Goal: Check status: Check status

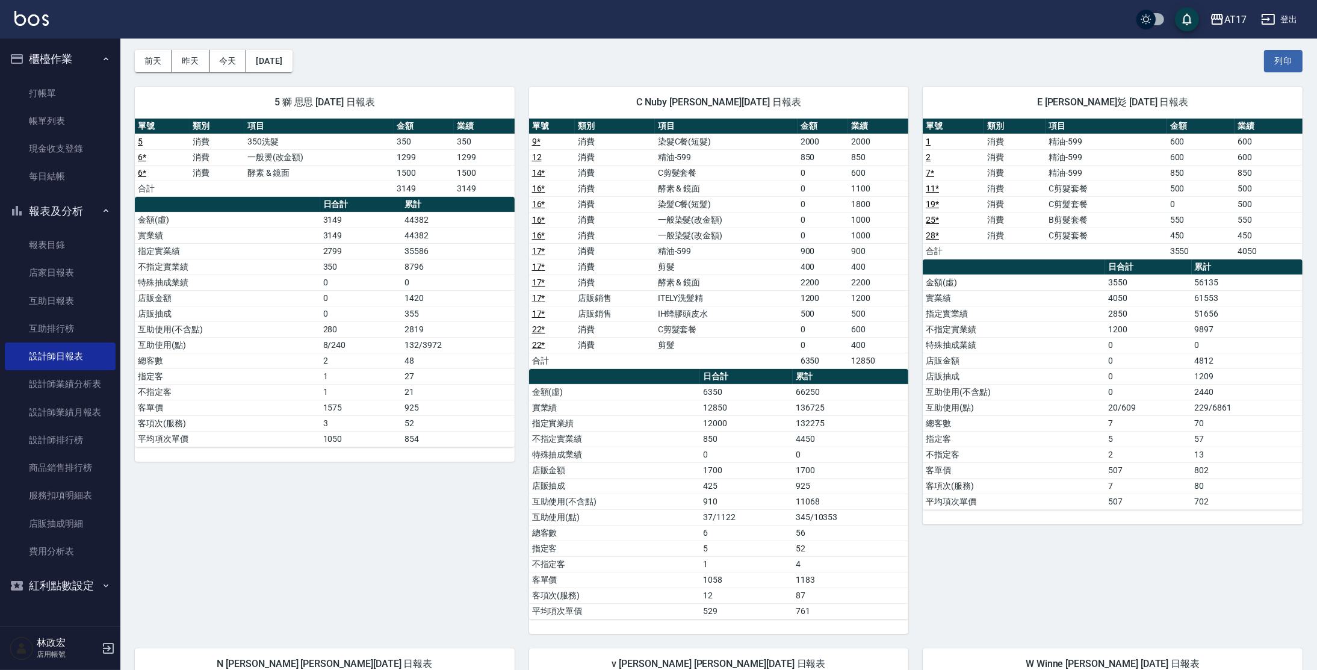
scroll to position [25, 0]
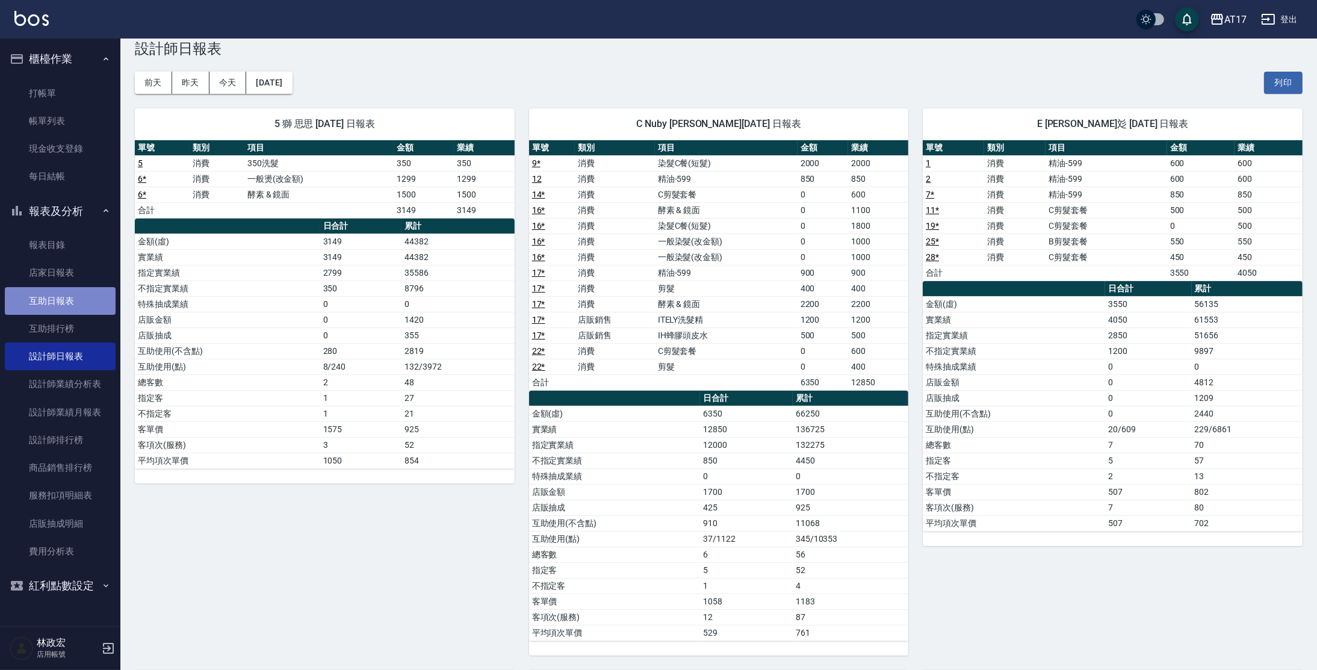
click at [70, 297] on link "互助日報表" at bounding box center [60, 301] width 111 height 28
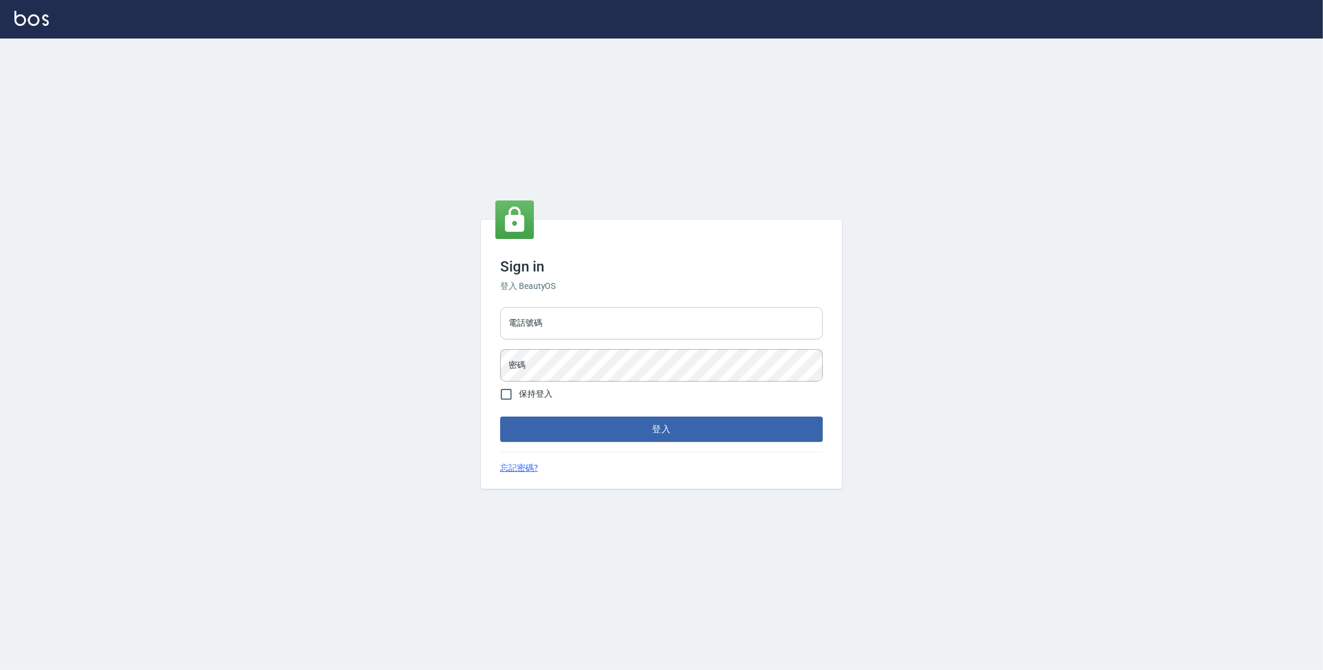
click at [543, 317] on input "電話號碼" at bounding box center [661, 323] width 323 height 33
type input "0977380821"
click at [500, 417] on button "登入" at bounding box center [661, 429] width 323 height 25
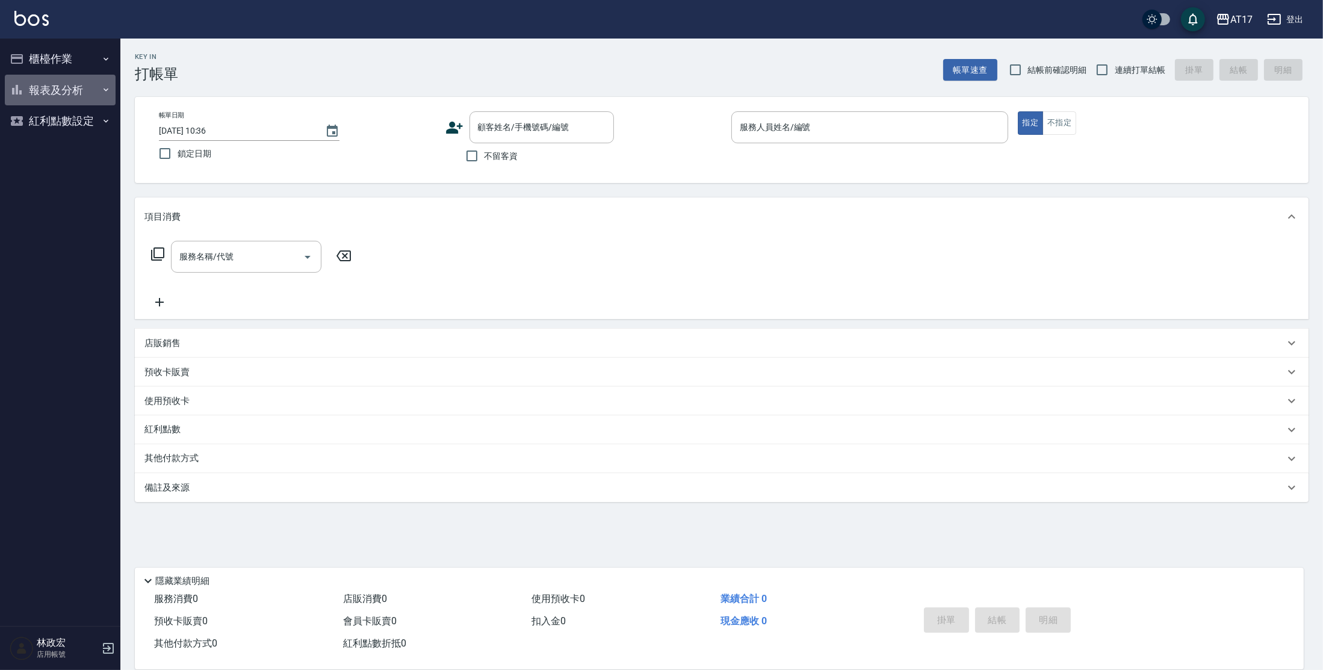
click at [42, 90] on button "報表及分析" at bounding box center [60, 90] width 111 height 31
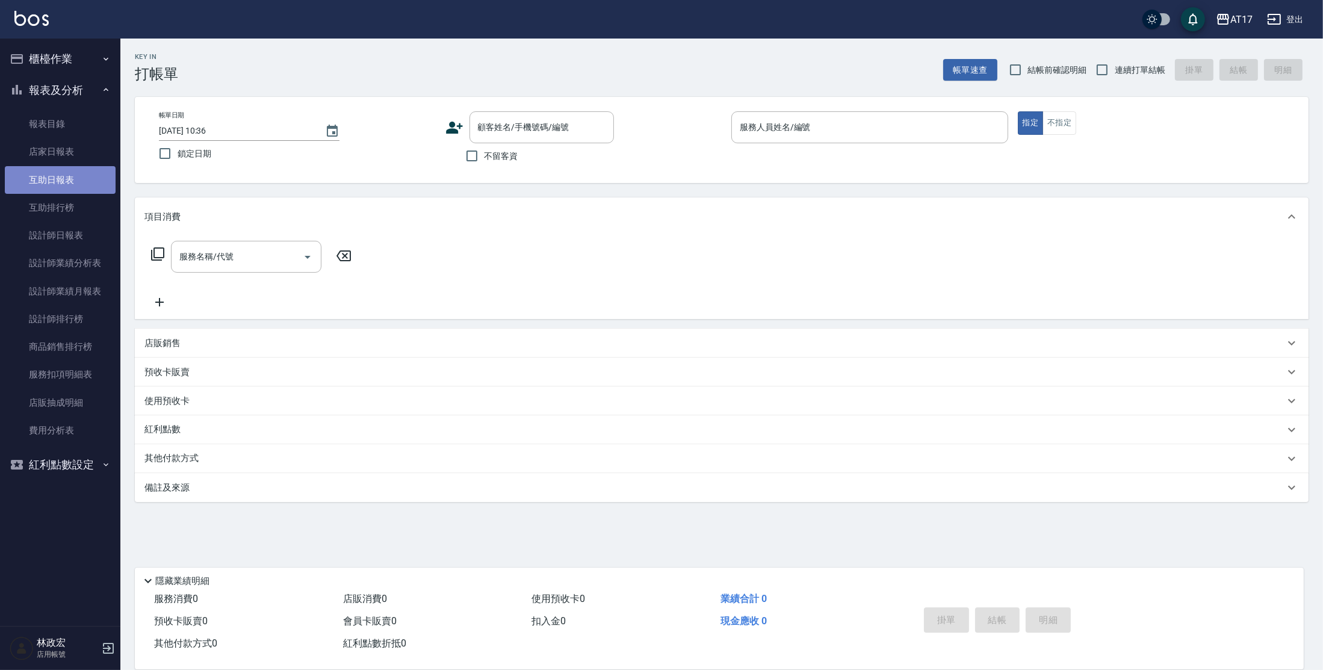
click at [74, 173] on link "互助日報表" at bounding box center [60, 180] width 111 height 28
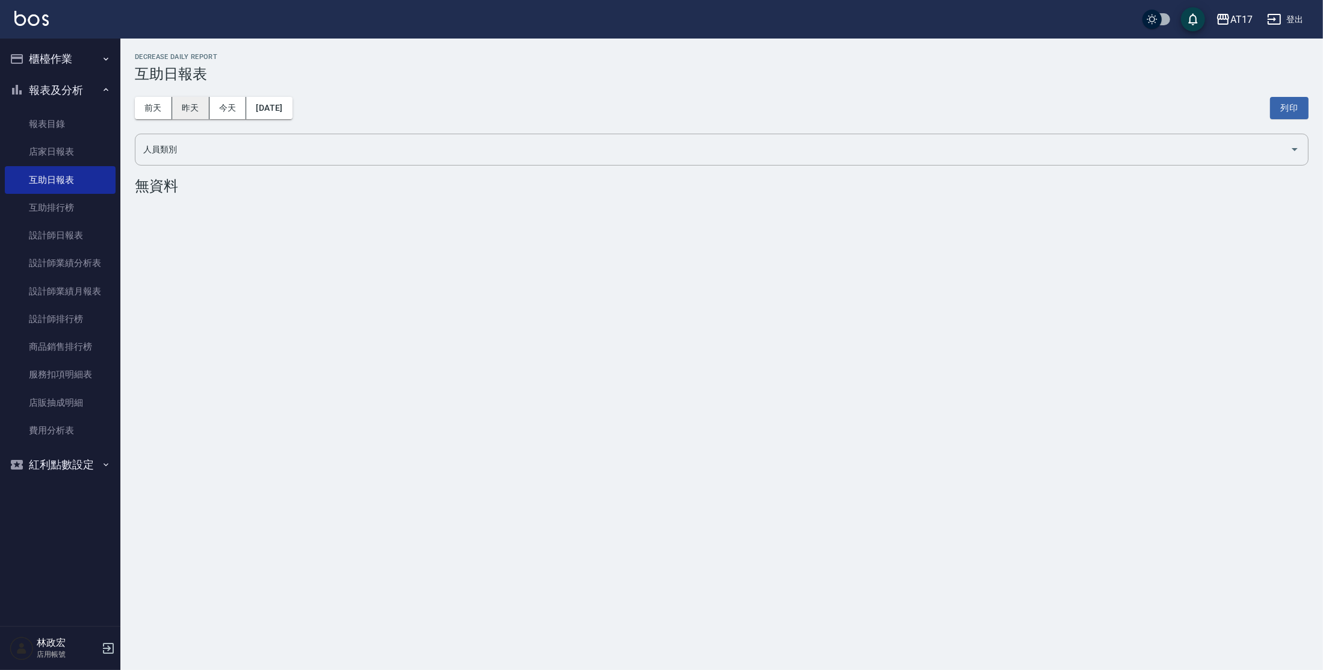
click at [205, 109] on button "昨天" at bounding box center [190, 108] width 37 height 22
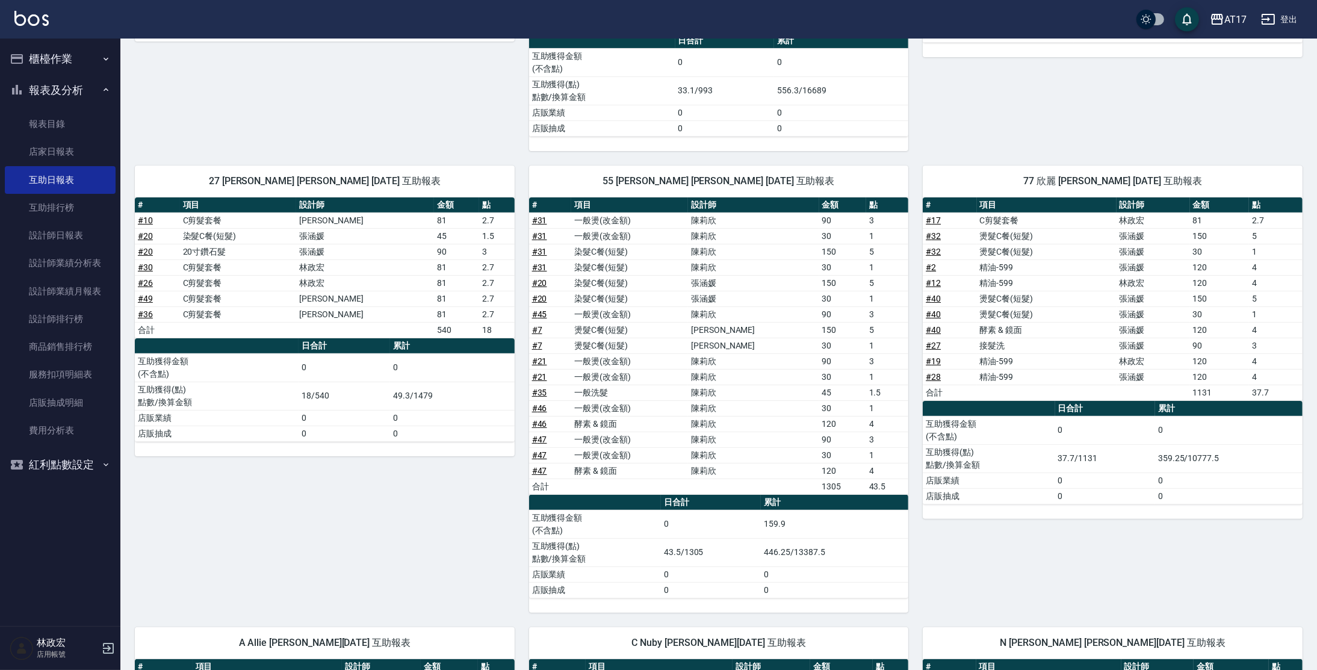
scroll to position [415, 0]
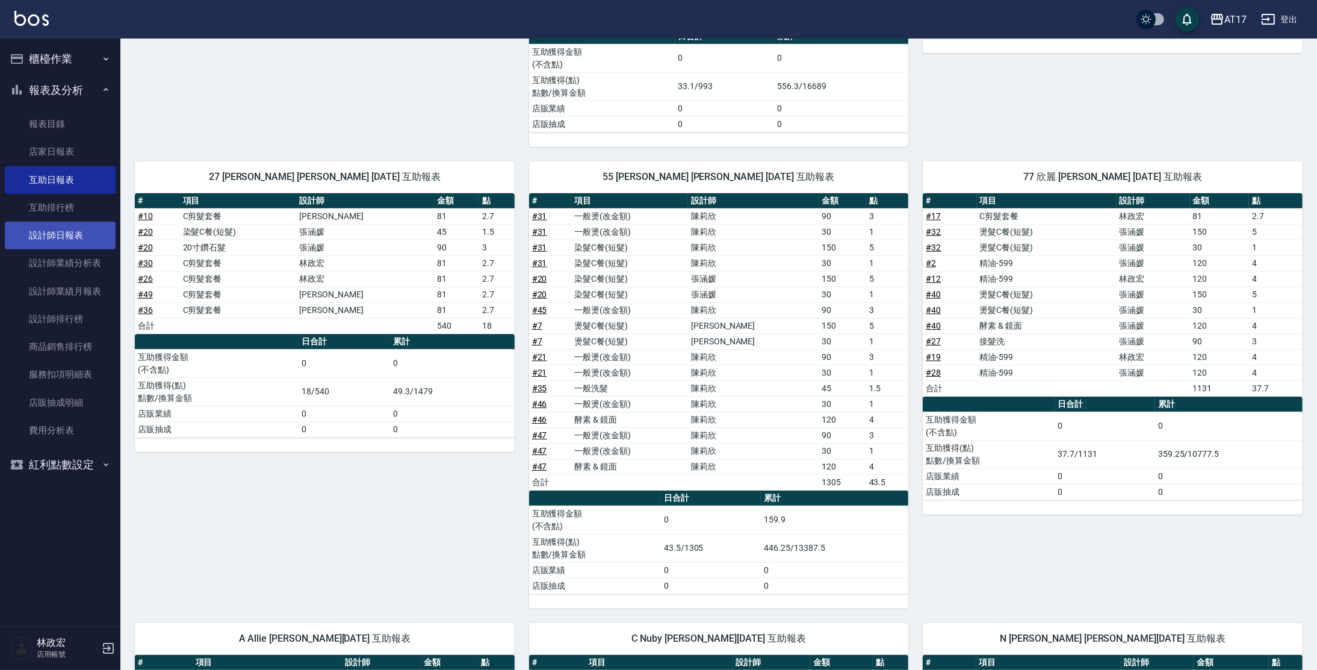
click at [56, 240] on link "設計師日報表" at bounding box center [60, 236] width 111 height 28
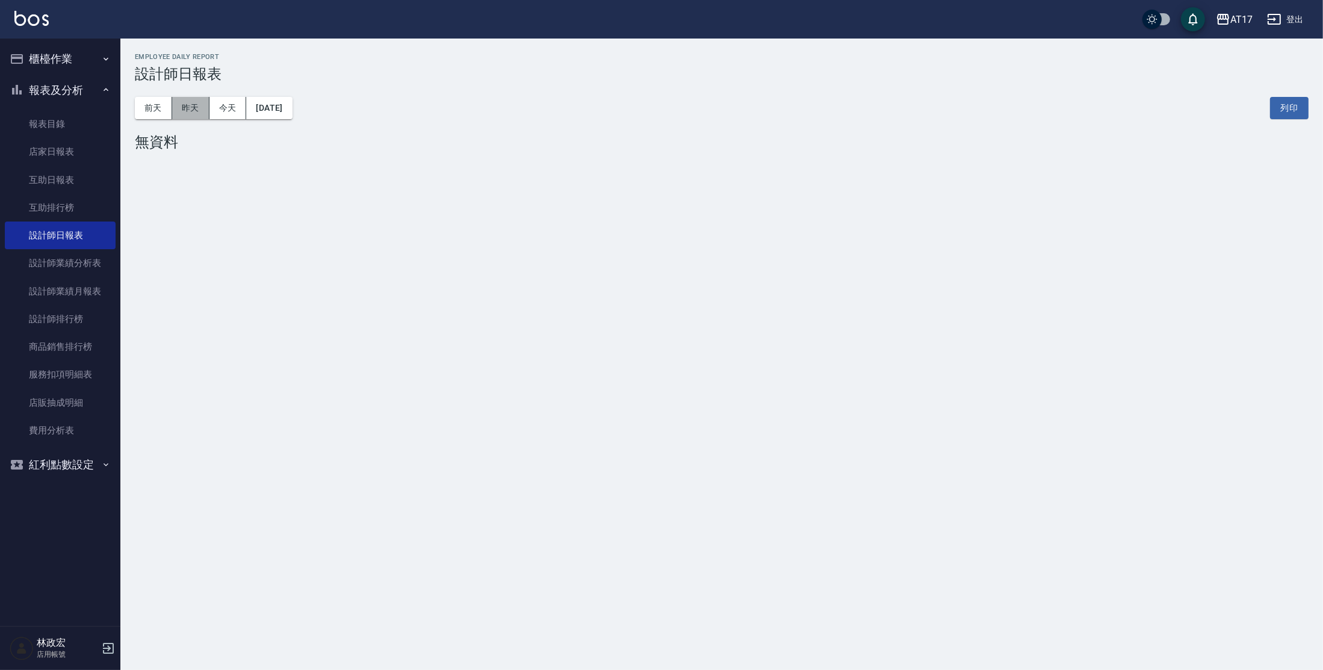
click at [182, 102] on button "昨天" at bounding box center [190, 108] width 37 height 22
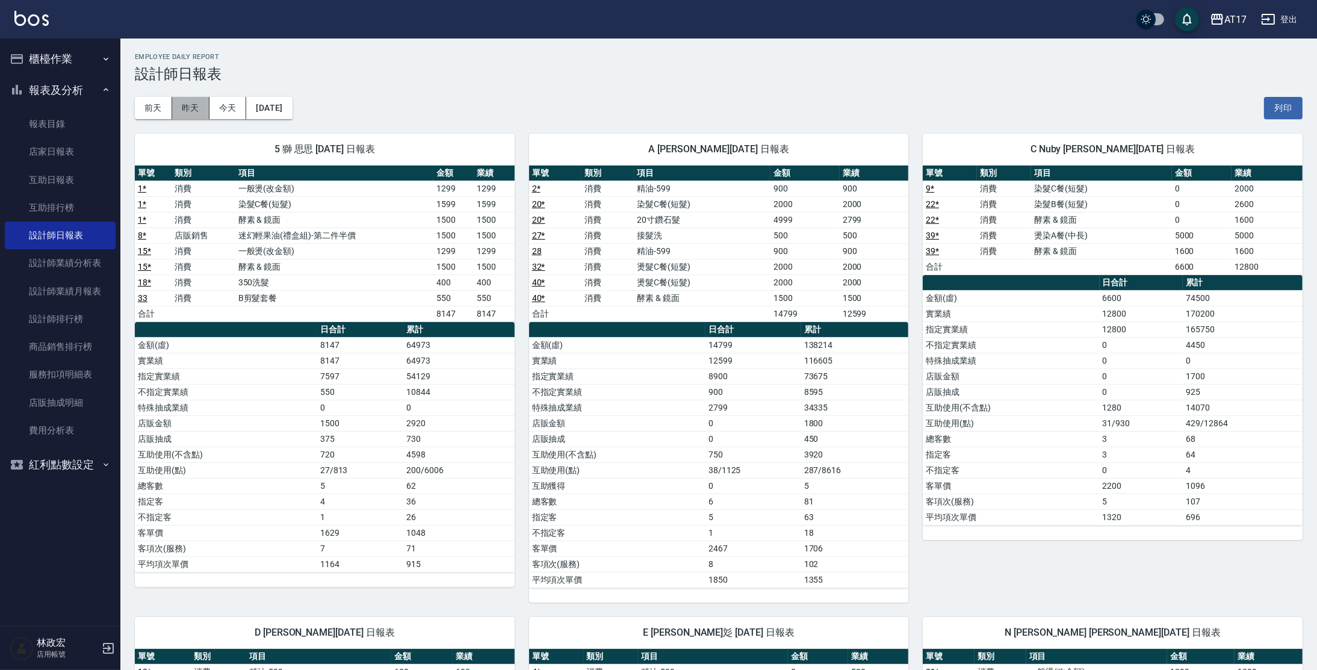
click at [189, 101] on button "昨天" at bounding box center [190, 108] width 37 height 22
click at [267, 112] on button "2025/08/15" at bounding box center [269, 108] width 46 height 22
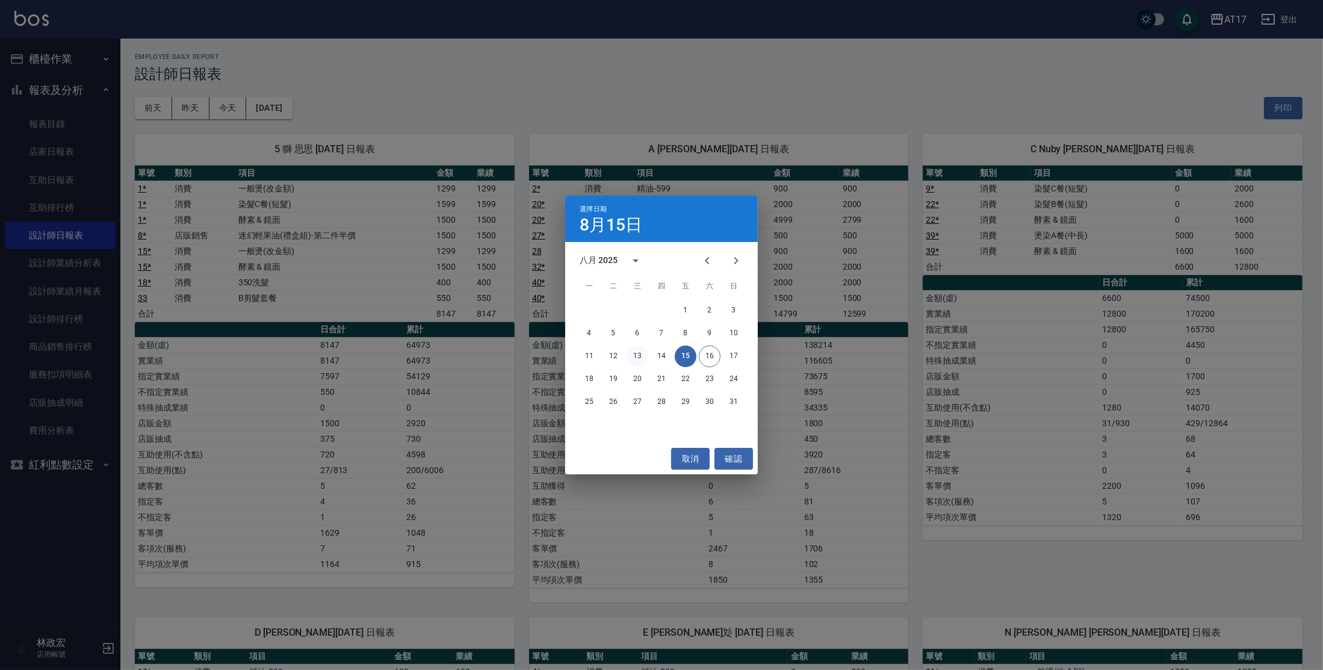
click at [632, 362] on button "13" at bounding box center [638, 357] width 22 height 22
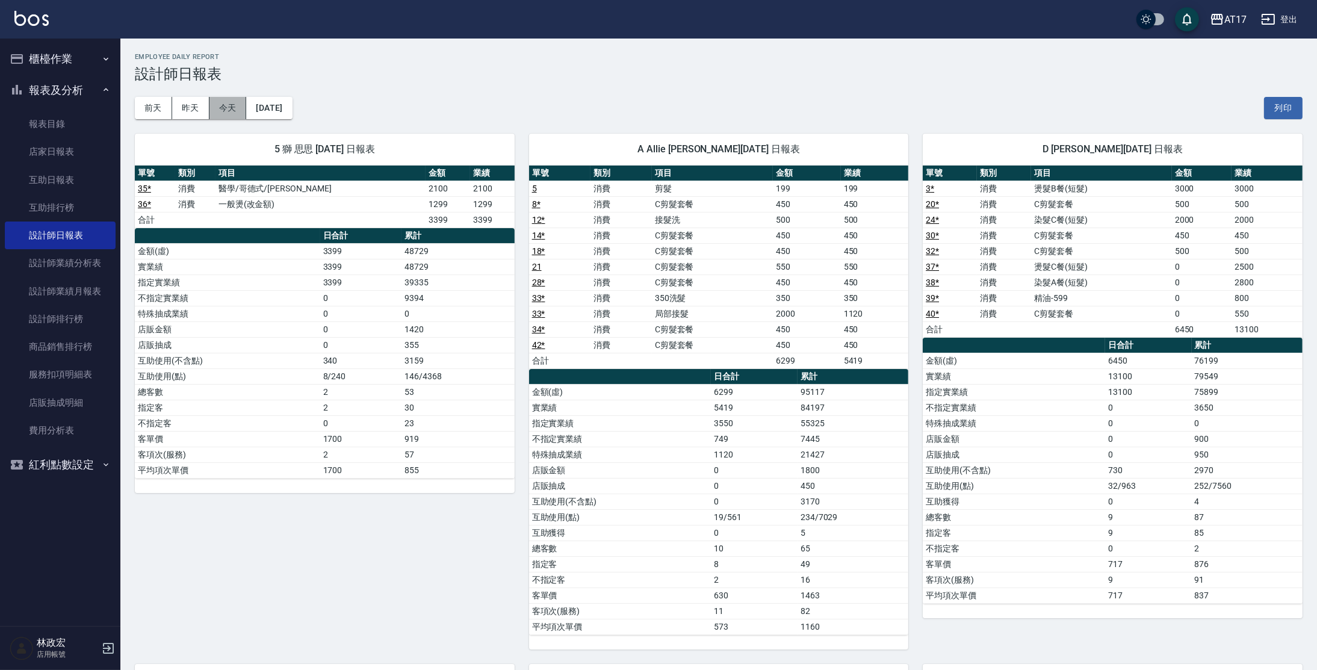
click at [232, 112] on button "今天" at bounding box center [227, 108] width 37 height 22
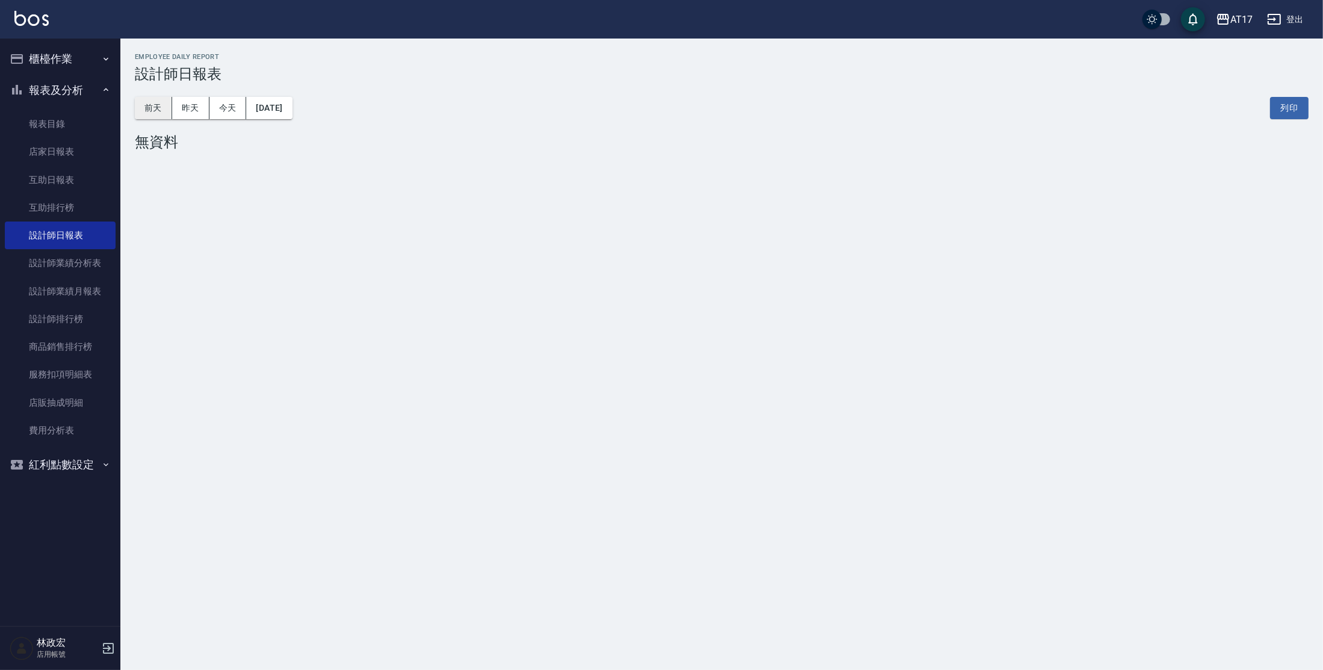
click at [170, 112] on button "前天" at bounding box center [153, 108] width 37 height 22
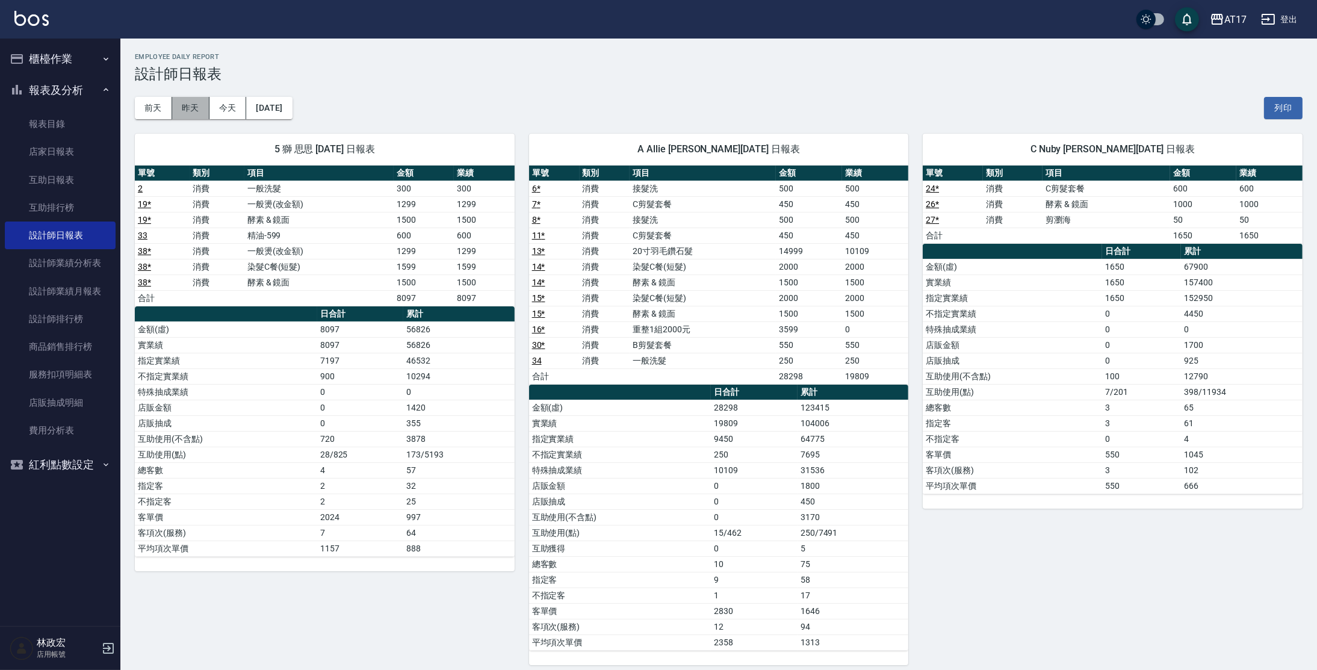
click at [202, 113] on button "昨天" at bounding box center [190, 108] width 37 height 22
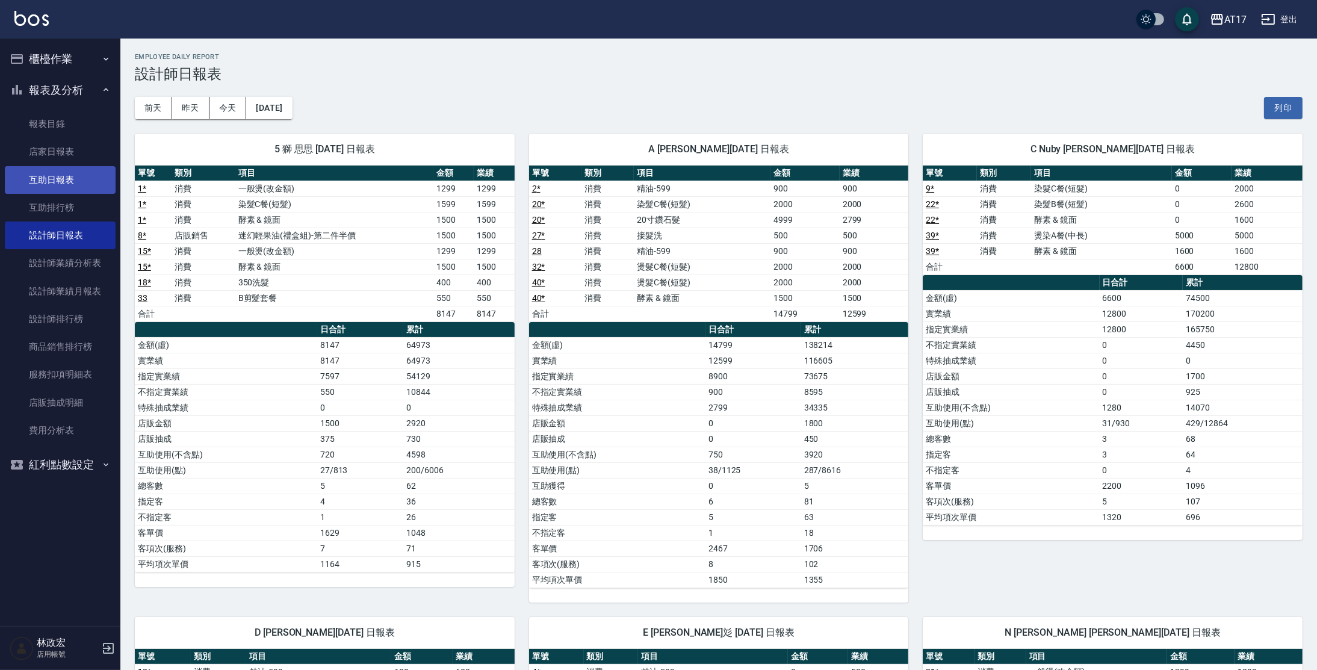
click at [55, 184] on link "互助日報表" at bounding box center [60, 180] width 111 height 28
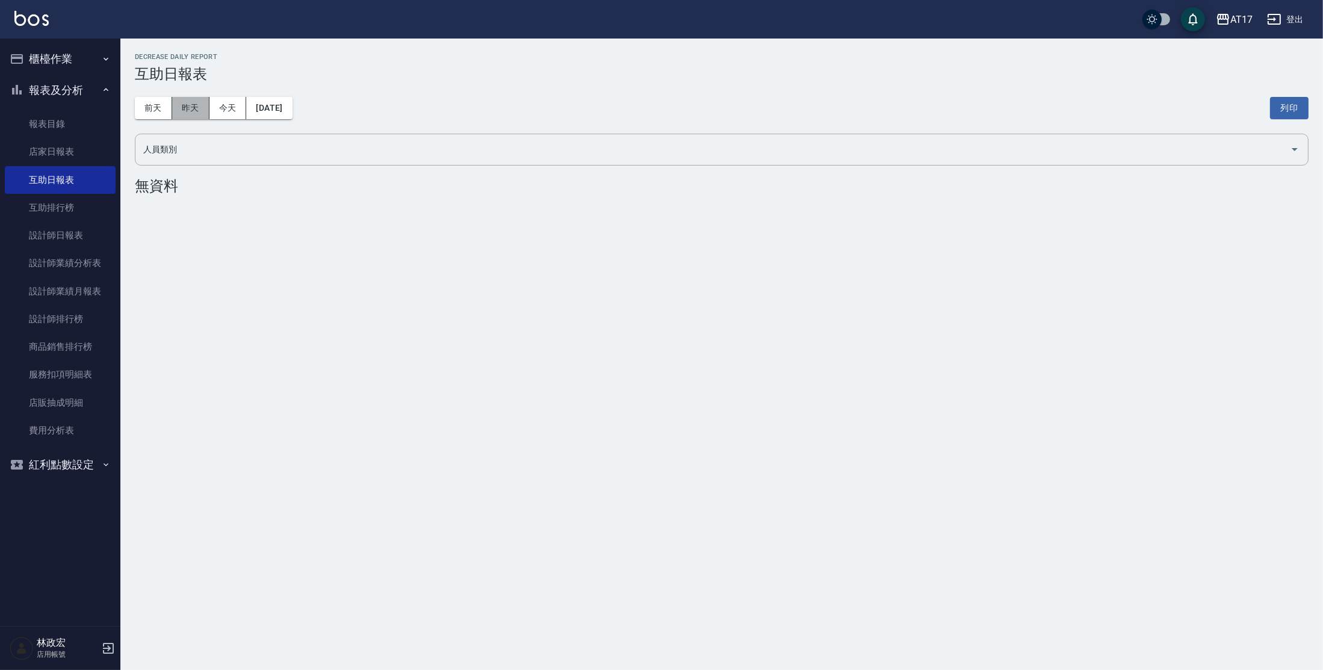
click at [194, 113] on button "昨天" at bounding box center [190, 108] width 37 height 22
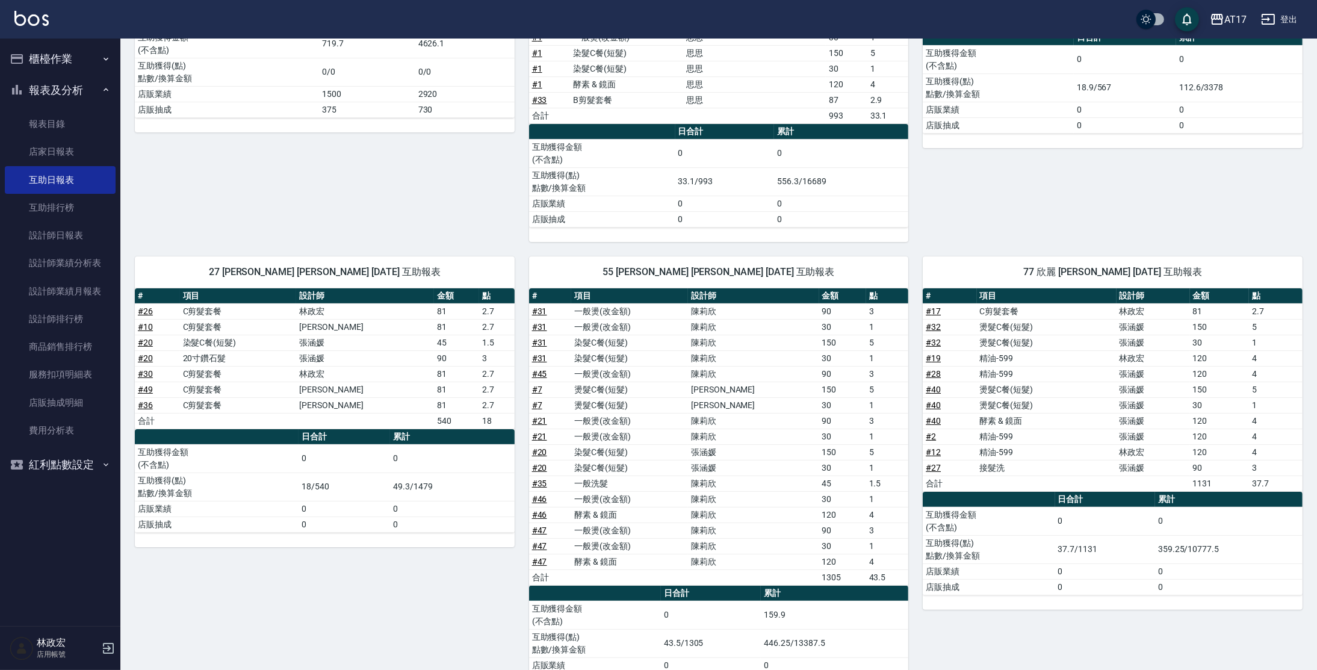
scroll to position [319, 0]
